Goal: Task Accomplishment & Management: Manage account settings

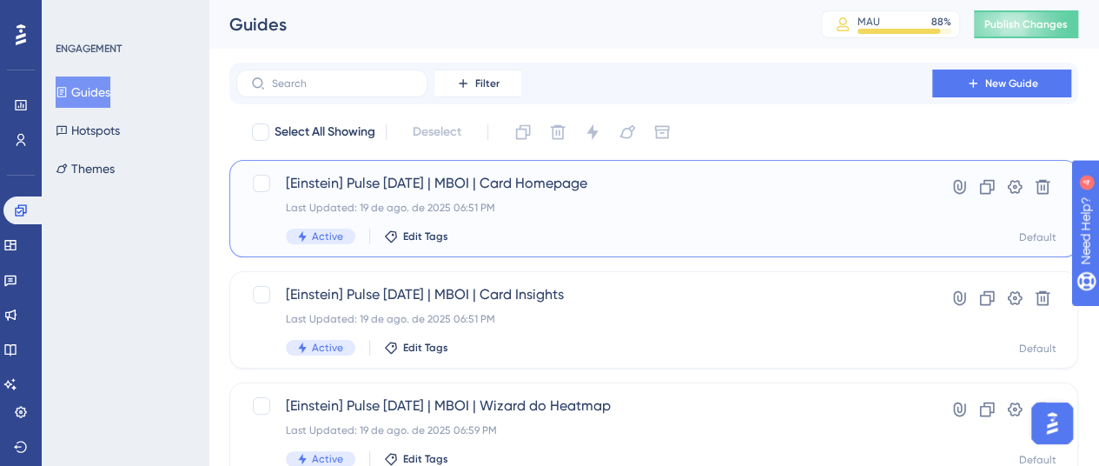
drag, startPoint x: 268, startPoint y: 182, endPoint x: 256, endPoint y: 248, distance: 66.1
click at [268, 182] on div at bounding box center [261, 183] width 17 height 17
checkbox input "true"
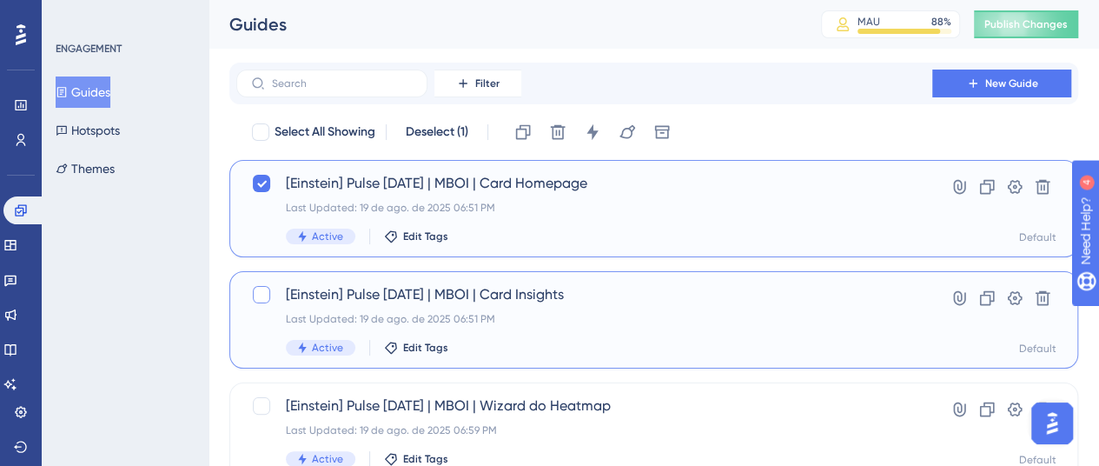
click at [251, 295] on div at bounding box center [261, 294] width 21 height 21
checkbox input "true"
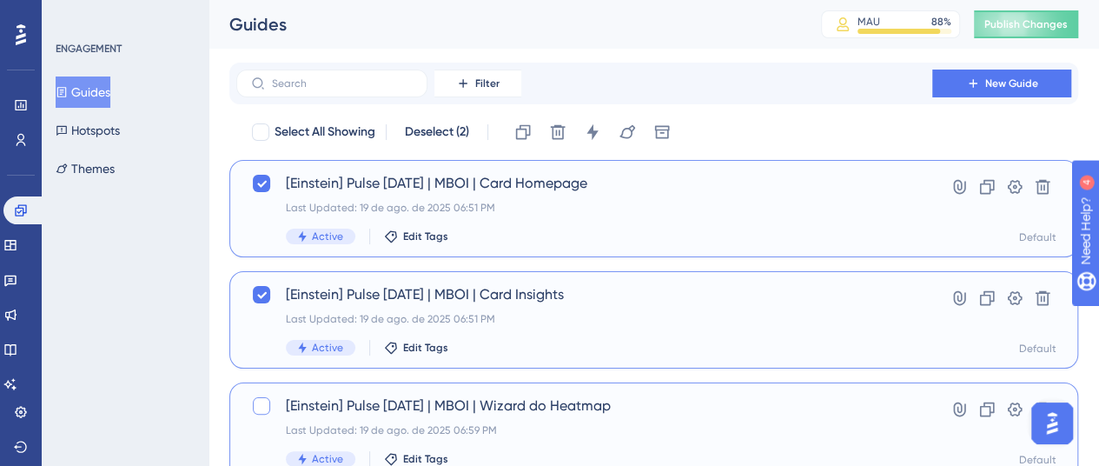
click at [262, 407] on div at bounding box center [261, 405] width 17 height 17
checkbox input "true"
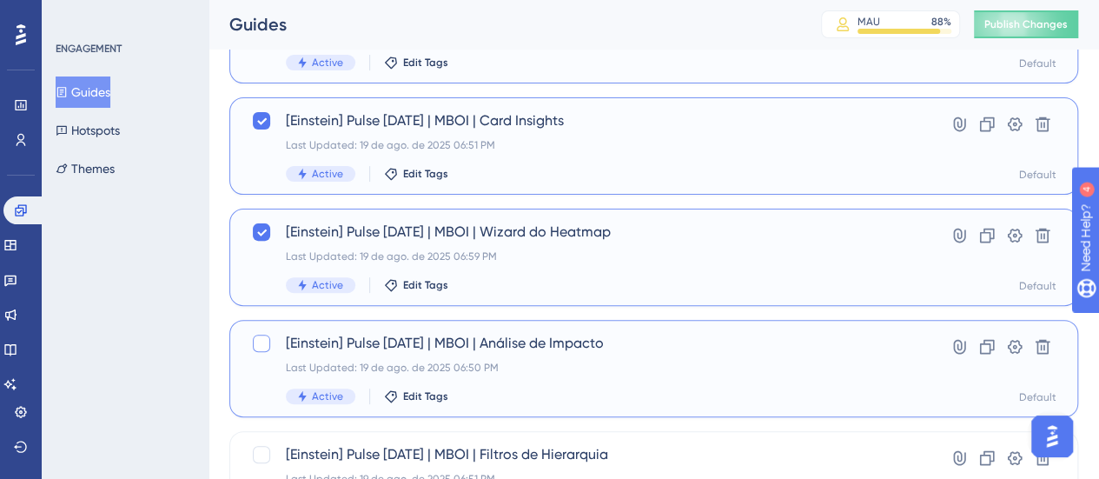
click at [259, 344] on div at bounding box center [261, 343] width 17 height 17
checkbox input "true"
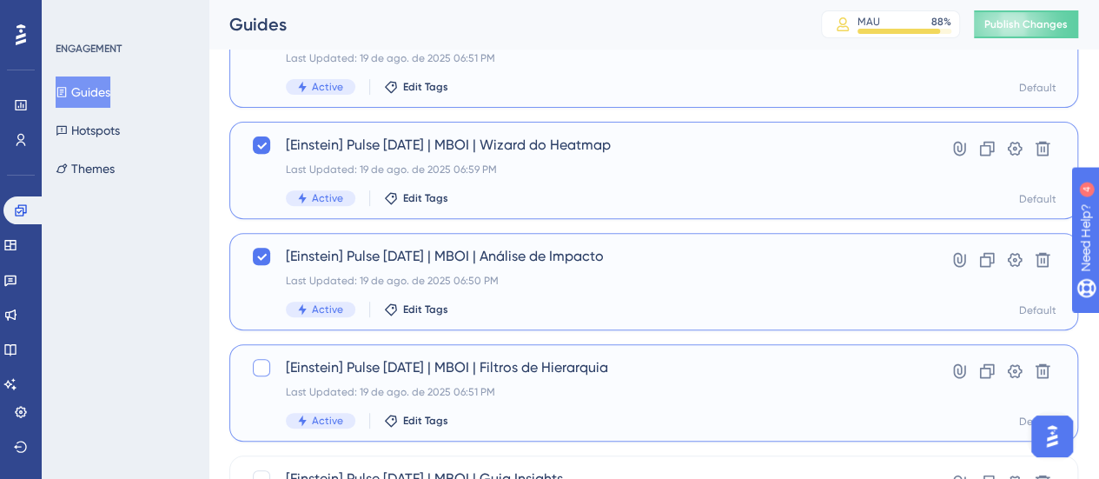
click at [267, 362] on div at bounding box center [261, 367] width 17 height 17
checkbox input "true"
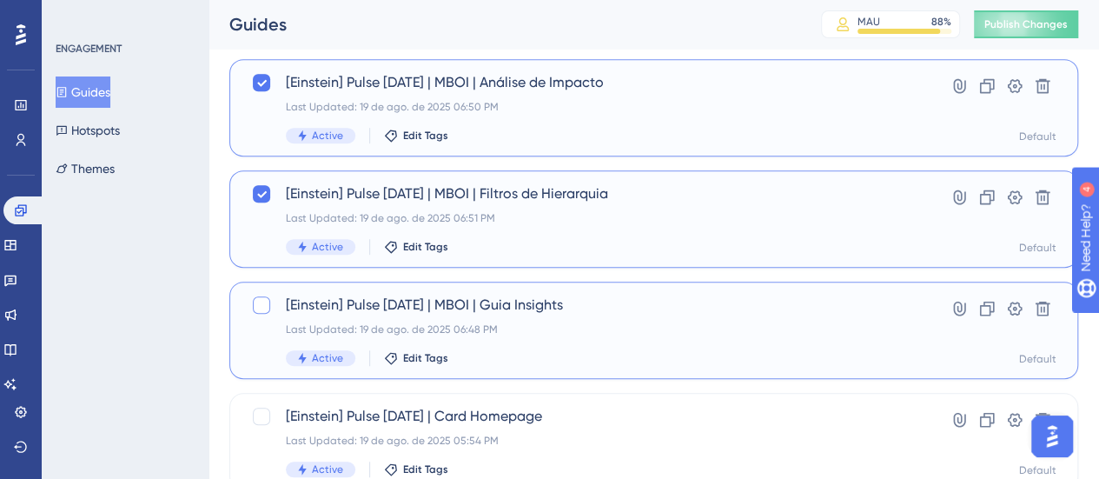
click at [262, 309] on div at bounding box center [261, 304] width 17 height 17
checkbox input "true"
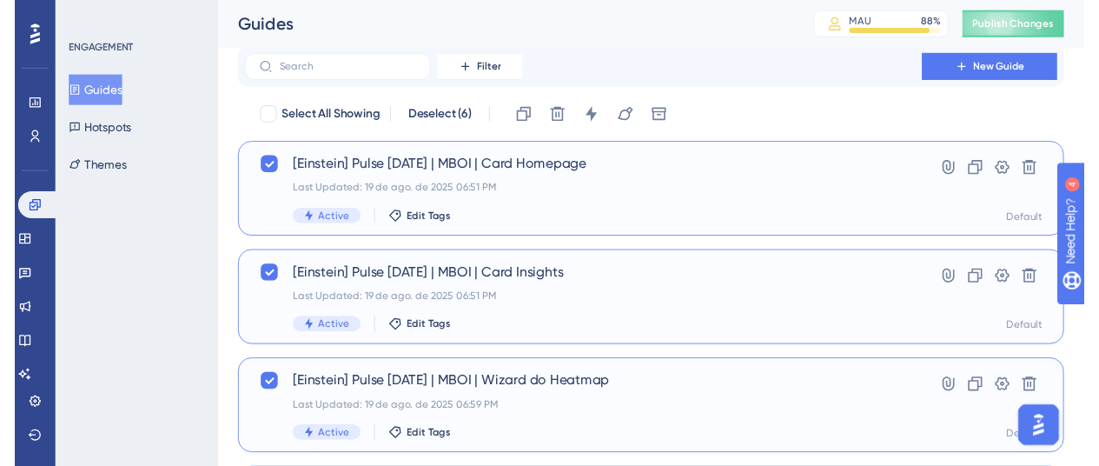
scroll to position [0, 0]
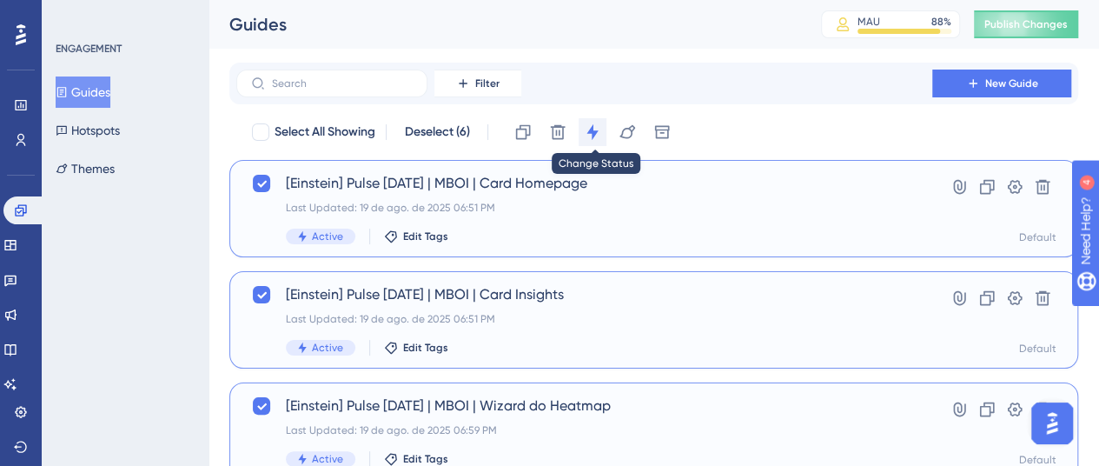
click at [601, 135] on icon at bounding box center [592, 131] width 17 height 17
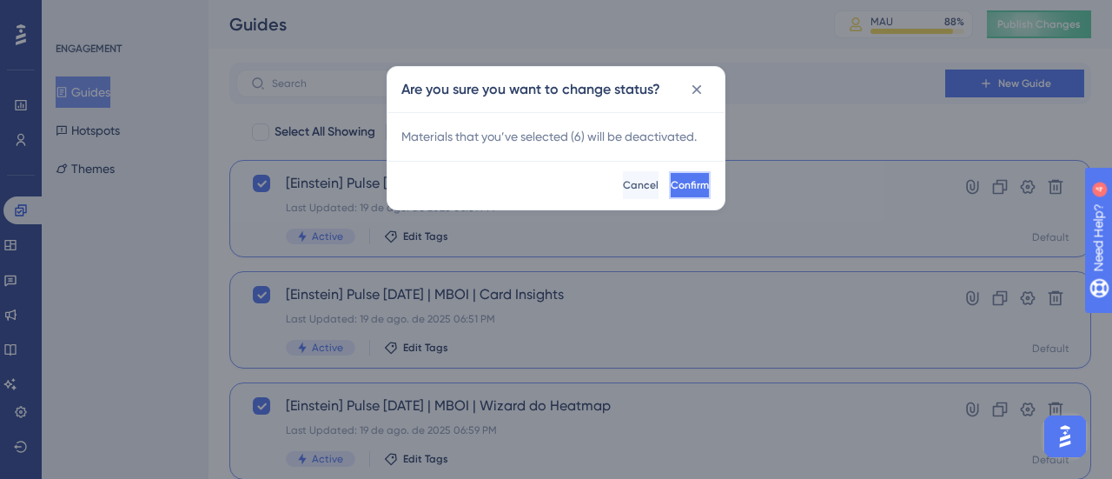
click at [671, 185] on span "Confirm" at bounding box center [690, 185] width 38 height 14
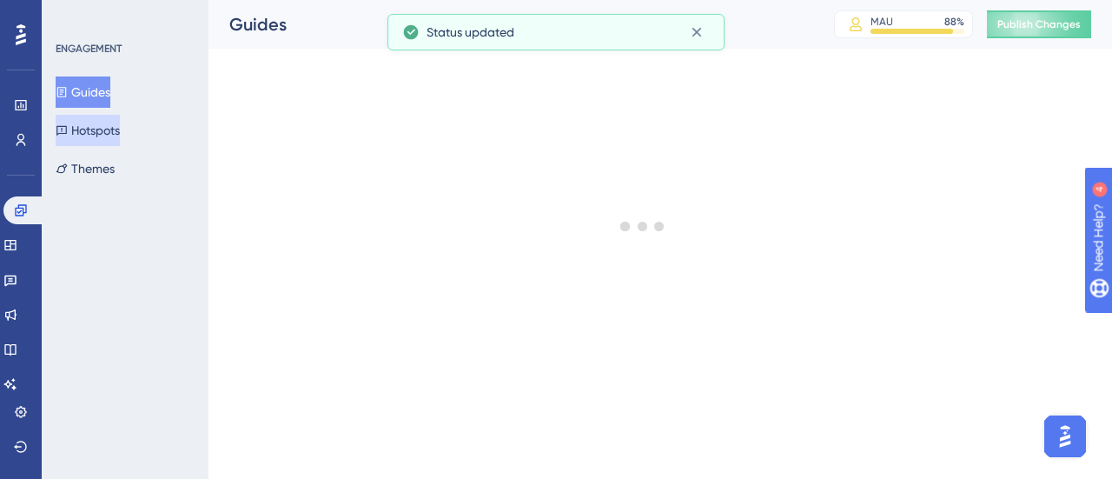
click at [106, 140] on button "Hotspots" at bounding box center [88, 130] width 64 height 31
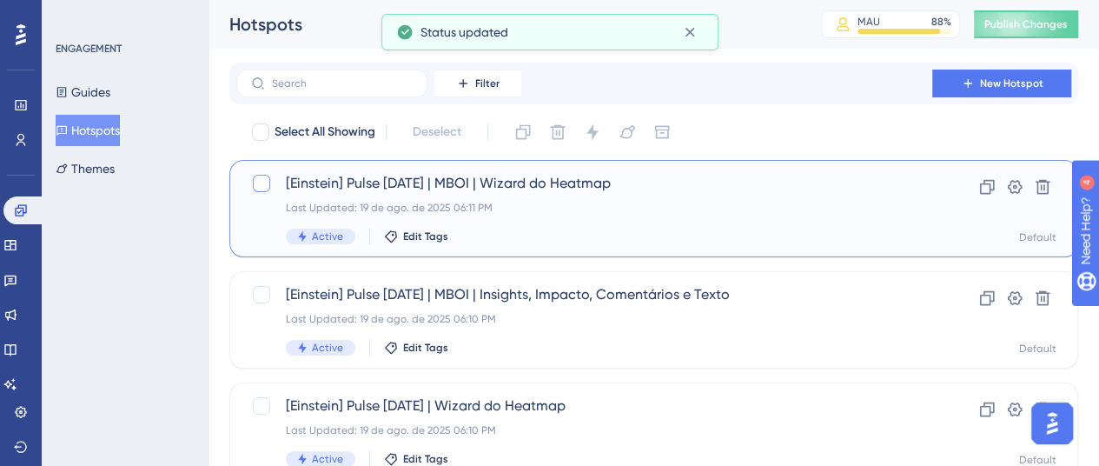
click at [262, 189] on div at bounding box center [261, 183] width 17 height 17
checkbox input "true"
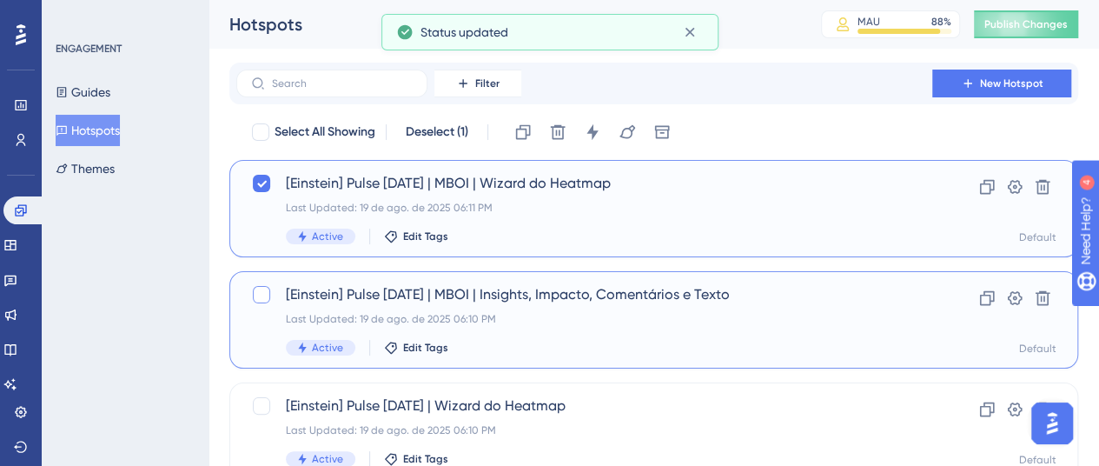
click at [261, 284] on div at bounding box center [261, 294] width 21 height 21
checkbox input "true"
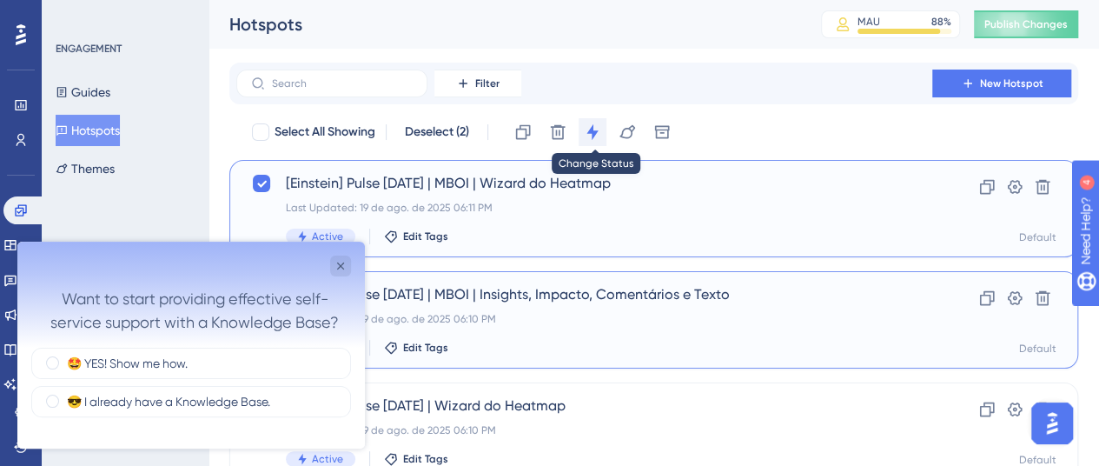
click at [591, 139] on icon at bounding box center [592, 131] width 17 height 17
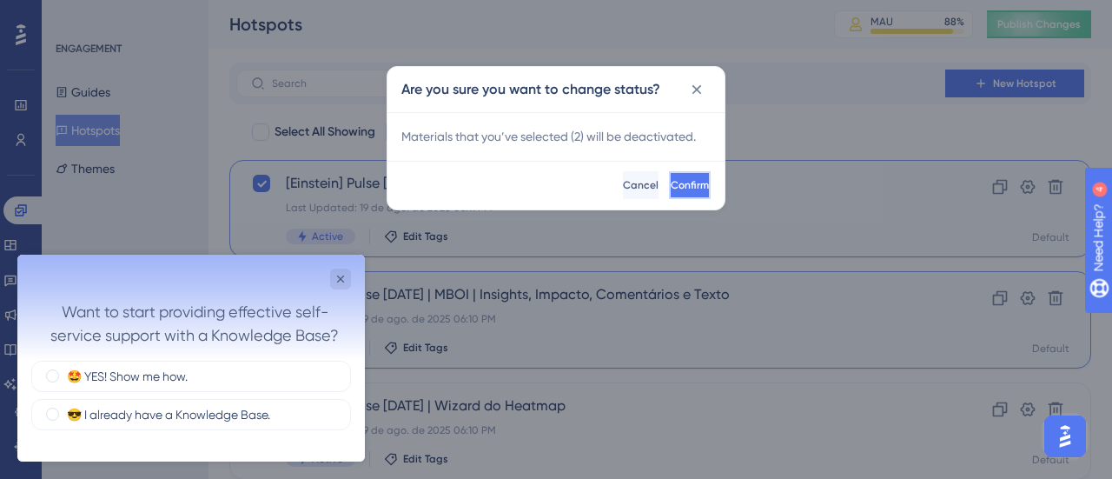
click at [686, 180] on button "Confirm" at bounding box center [690, 185] width 42 height 28
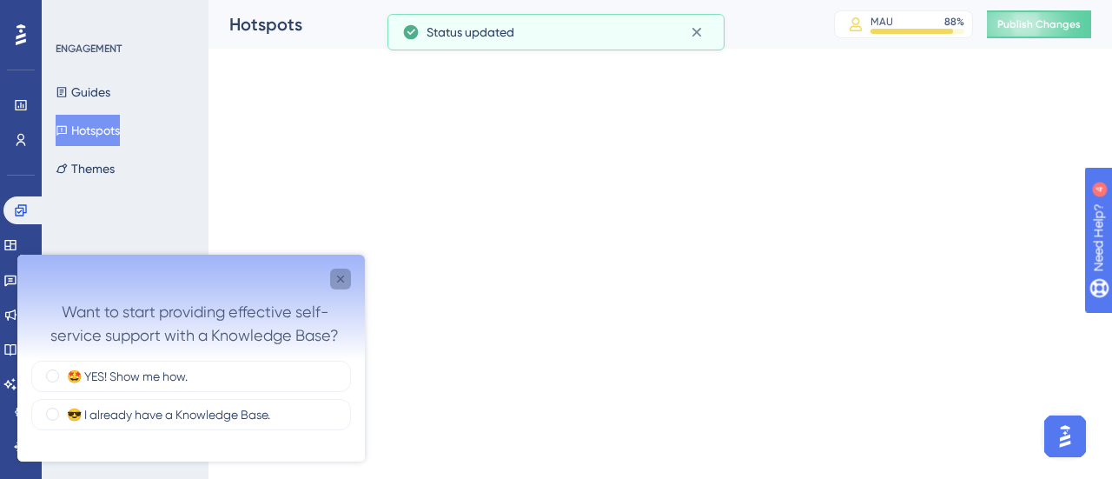
click at [342, 264] on div "Want to start providing effective self-service support with a Knowledge Base?" at bounding box center [191, 308] width 348 height 106
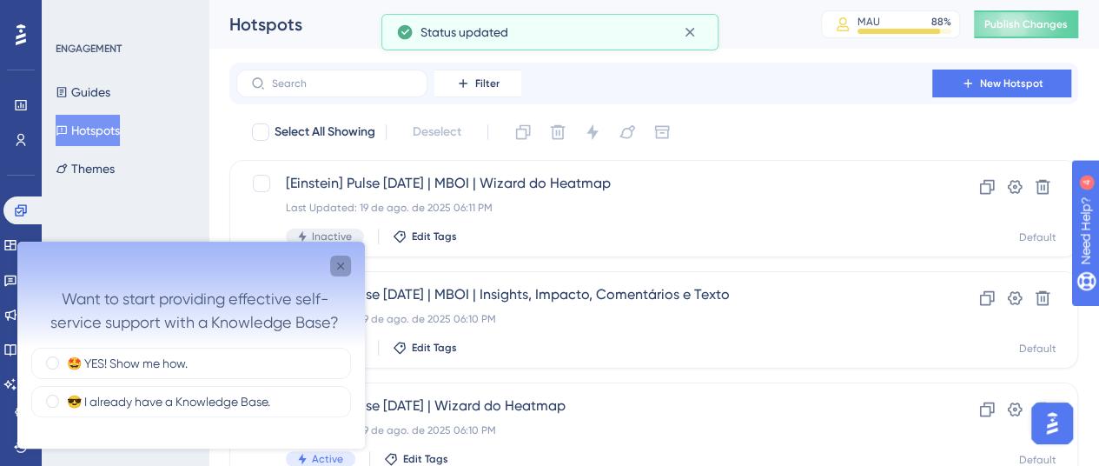
click at [342, 266] on icon "Close survey" at bounding box center [341, 266] width 14 height 14
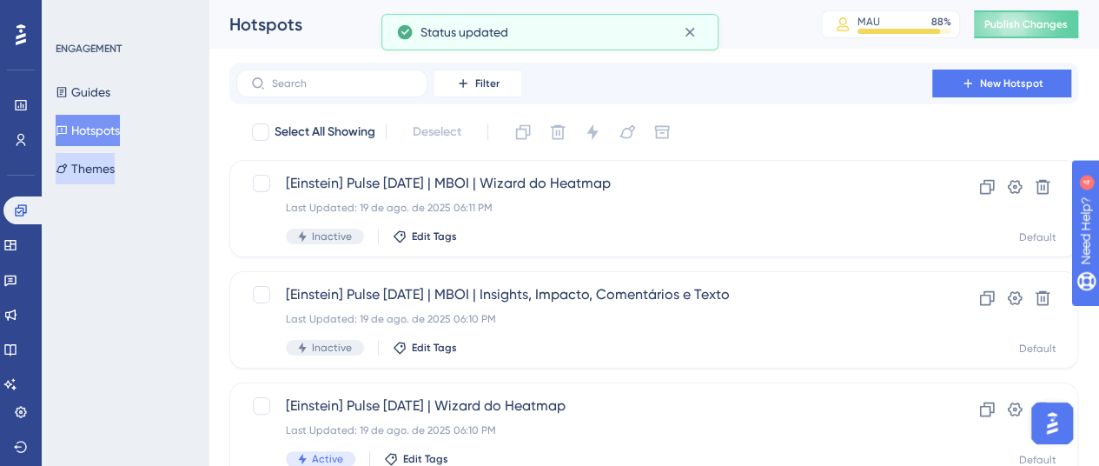
click at [83, 175] on button "Themes" at bounding box center [85, 168] width 59 height 31
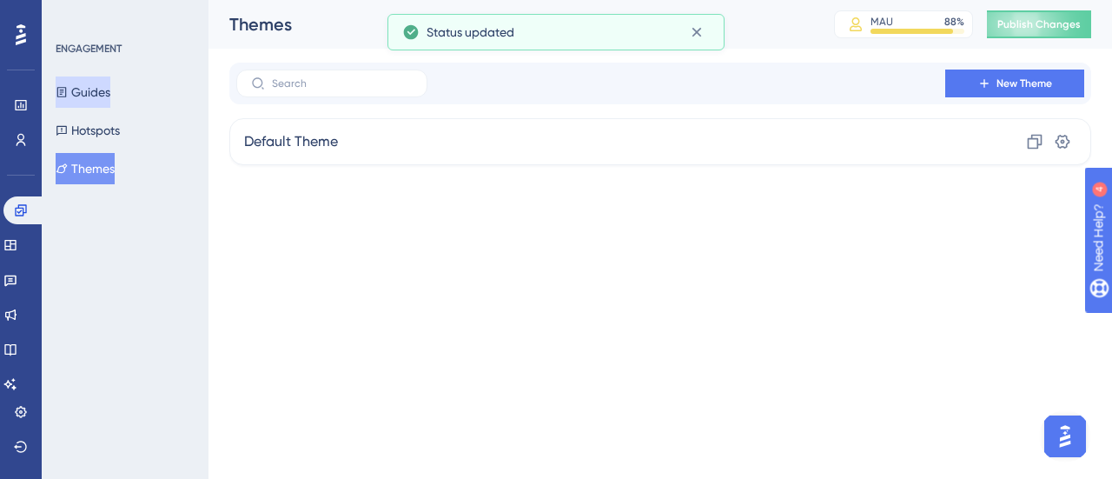
click at [103, 98] on button "Guides" at bounding box center [83, 91] width 55 height 31
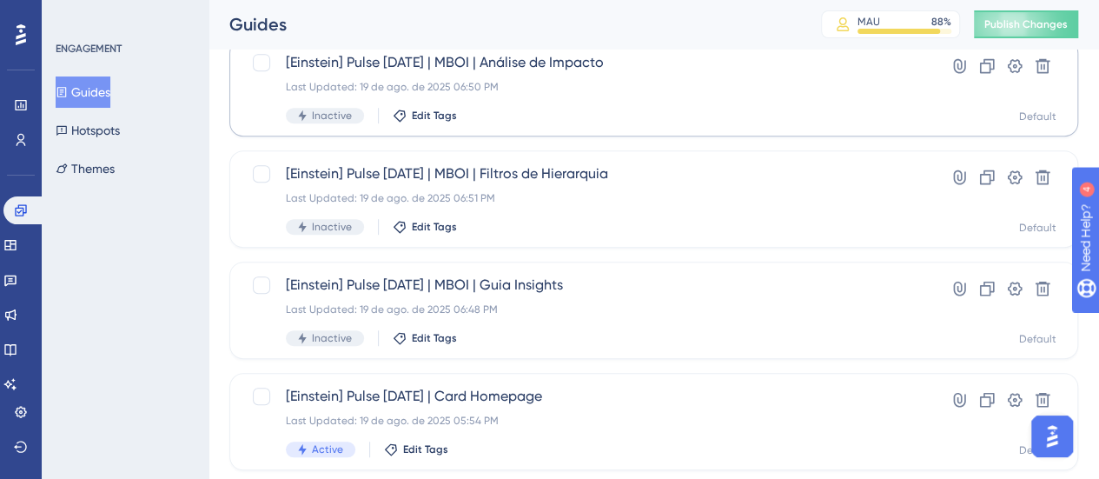
scroll to position [521, 0]
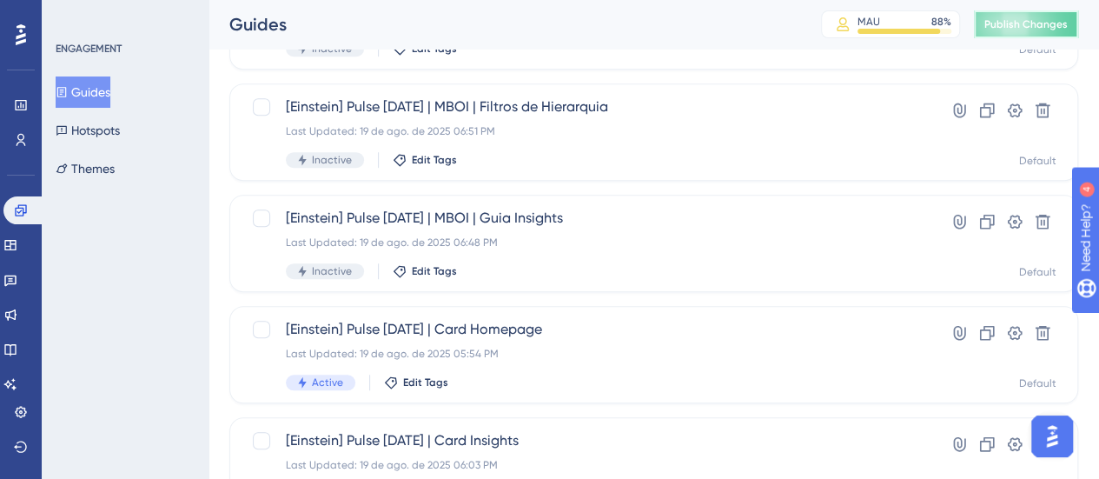
click at [1004, 14] on button "Publish Changes" at bounding box center [1026, 24] width 104 height 28
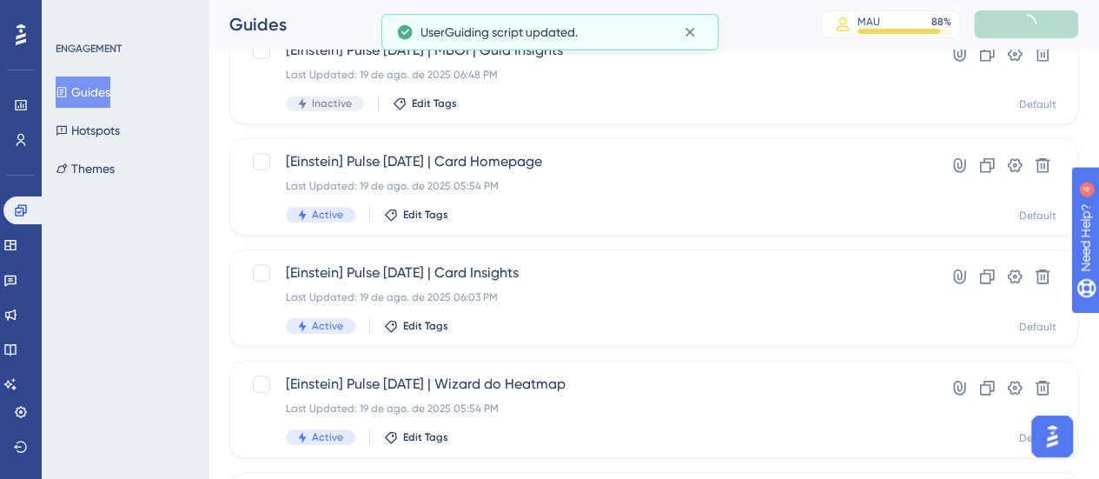
scroll to position [695, 0]
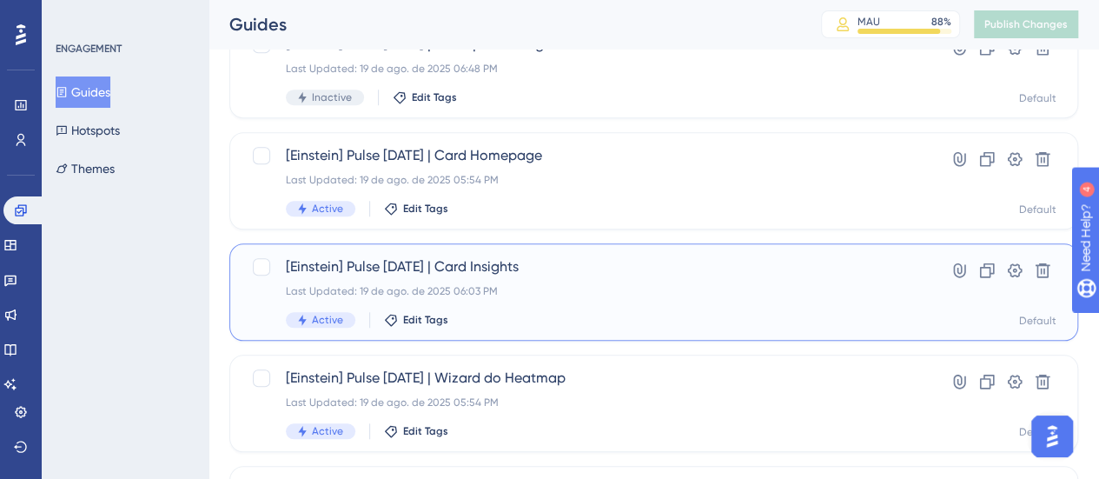
click at [457, 260] on span "[Einstein] Pulse Jun/25 | Card Insights" at bounding box center [584, 266] width 597 height 21
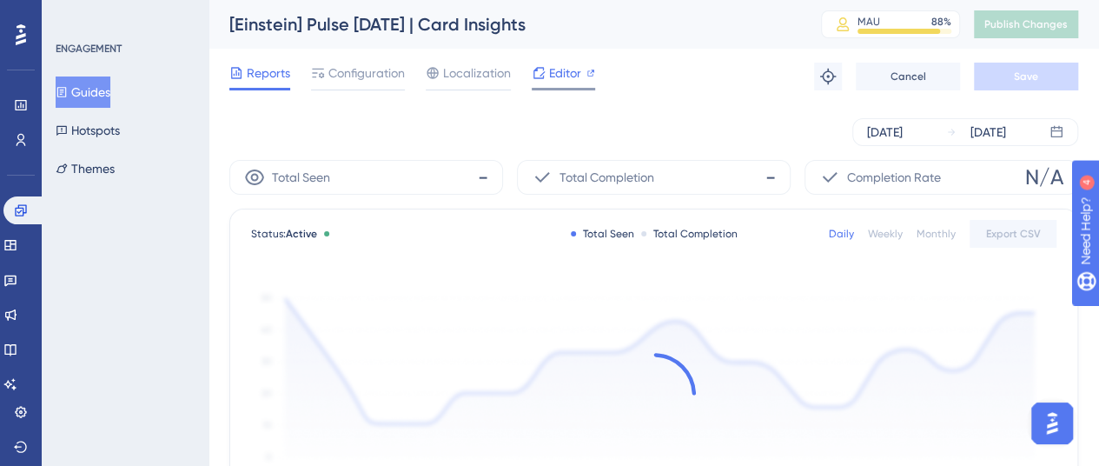
click at [572, 72] on span "Editor" at bounding box center [565, 73] width 32 height 21
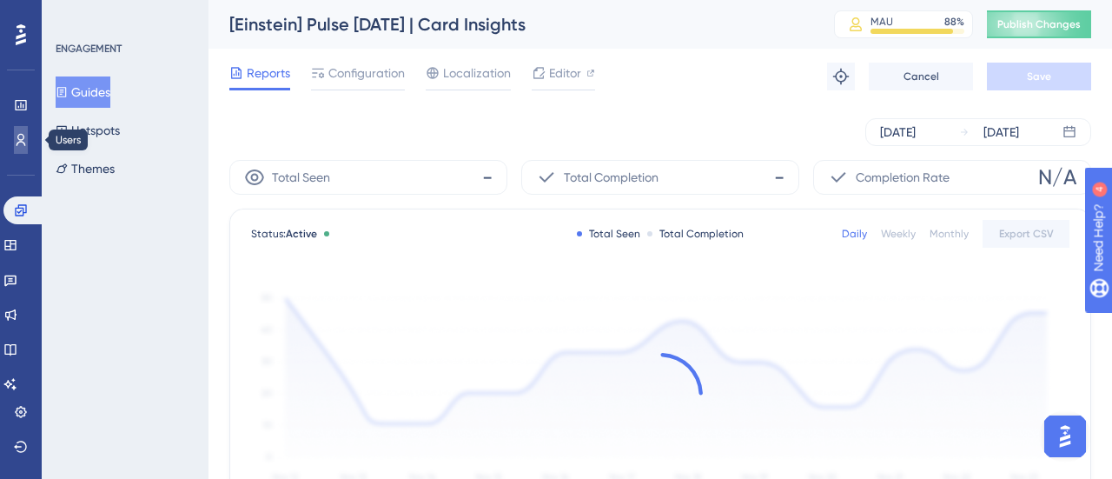
click at [17, 147] on link at bounding box center [21, 140] width 14 height 28
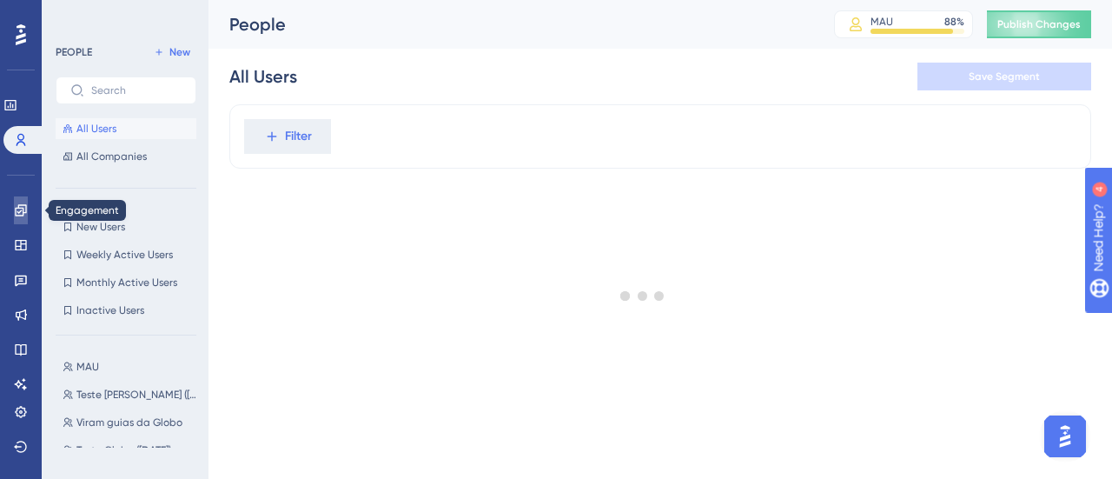
click at [24, 200] on link at bounding box center [21, 210] width 14 height 28
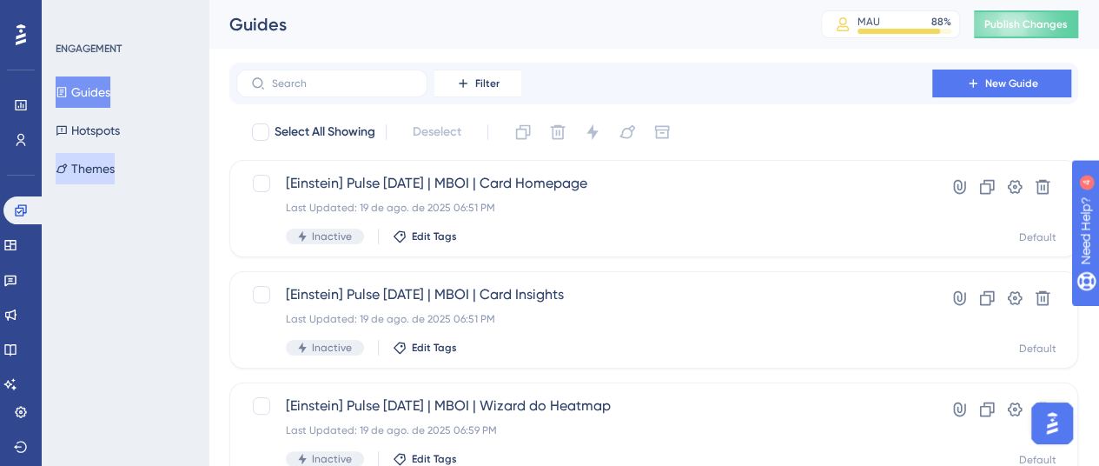
click at [115, 170] on button "Themes" at bounding box center [85, 168] width 59 height 31
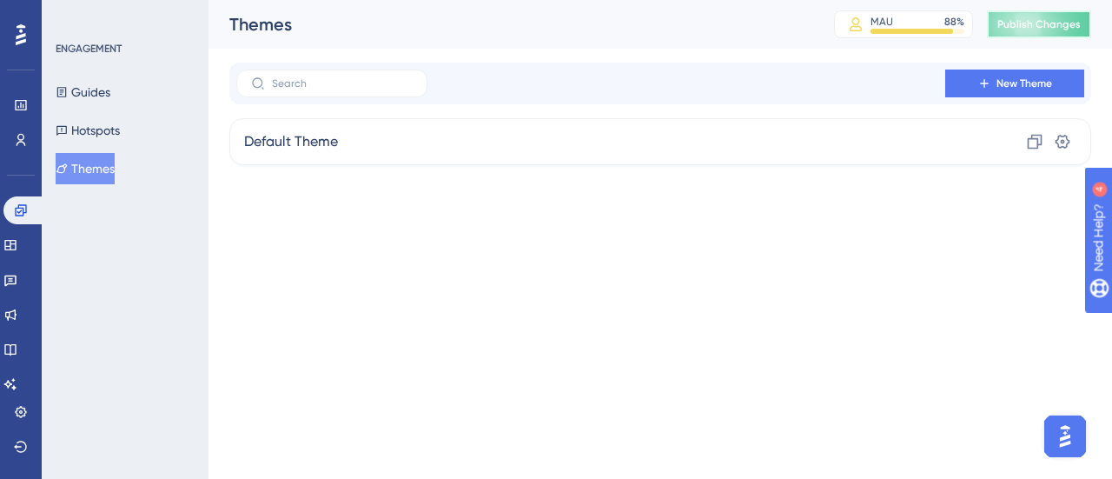
click at [1057, 24] on span "Publish Changes" at bounding box center [1038, 24] width 83 height 14
click at [1062, 133] on icon at bounding box center [1062, 141] width 17 height 17
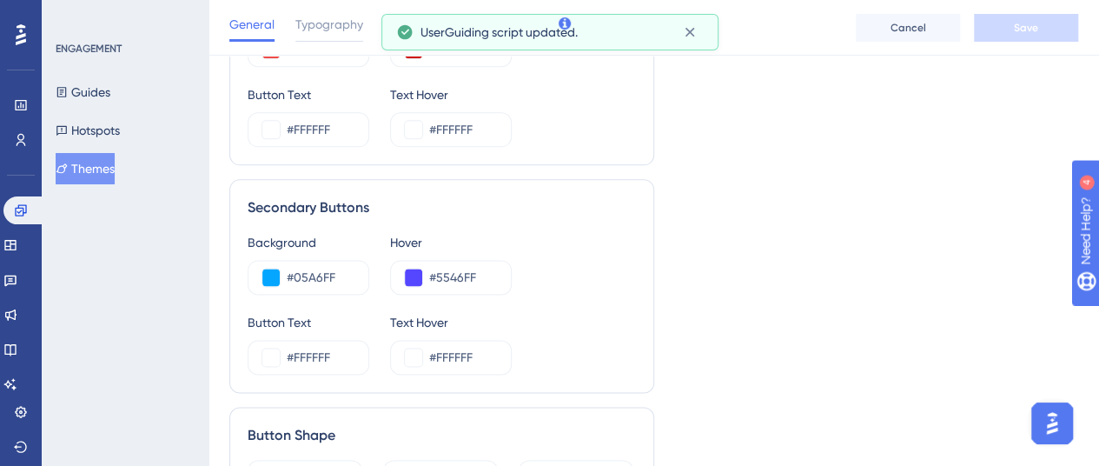
scroll to position [1043, 0]
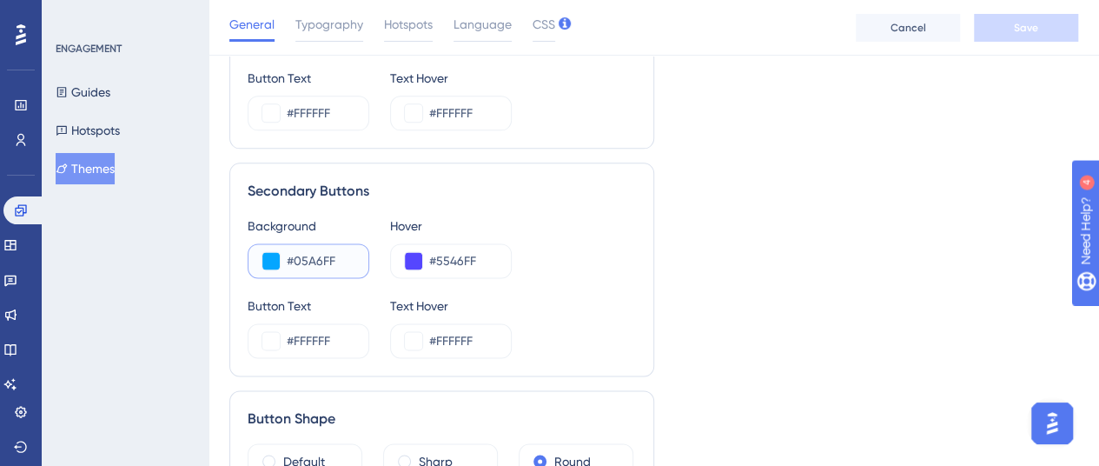
drag, startPoint x: 342, startPoint y: 255, endPoint x: 294, endPoint y: 256, distance: 48.7
click at [294, 256] on input "#05A6FF" at bounding box center [321, 260] width 68 height 21
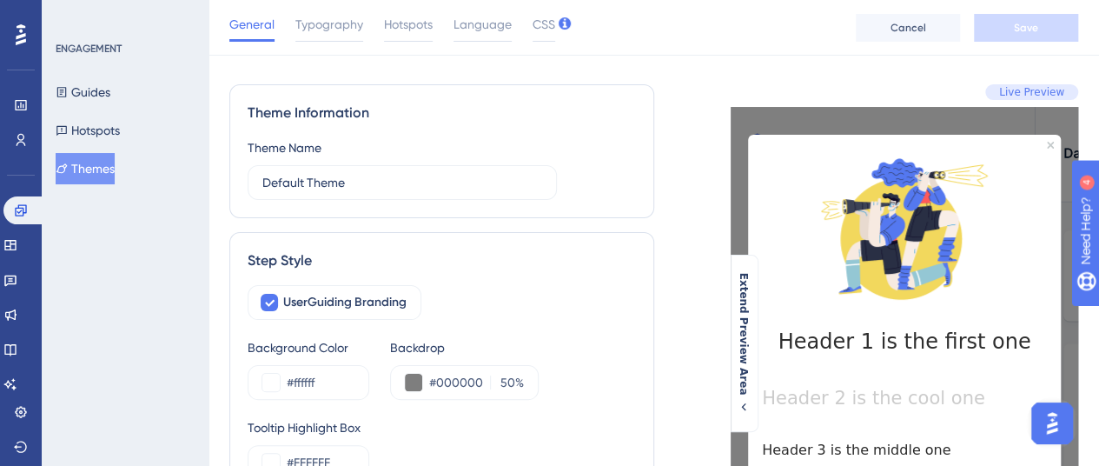
scroll to position [0, 0]
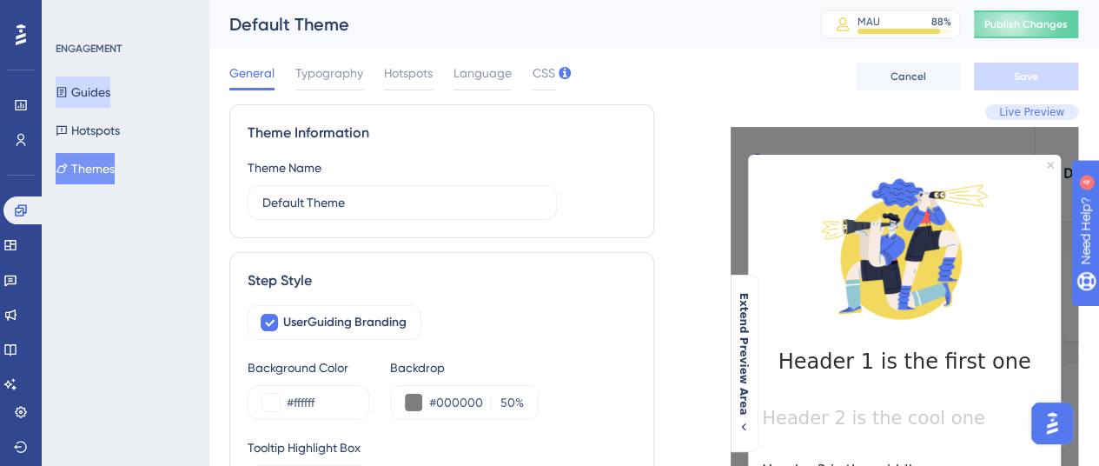
click at [87, 100] on button "Guides" at bounding box center [83, 91] width 55 height 31
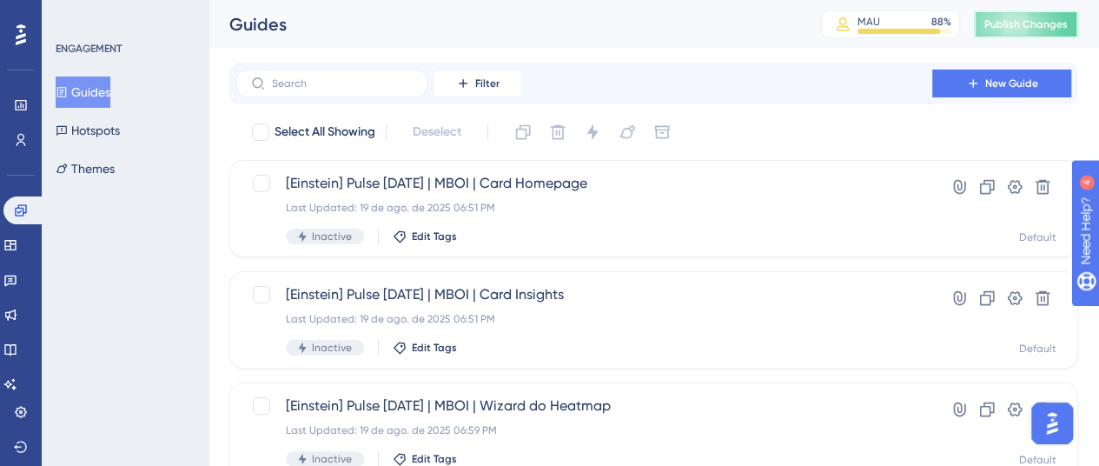
click at [995, 27] on button "Publish Changes" at bounding box center [1026, 24] width 104 height 28
